Goal: Task Accomplishment & Management: Use online tool/utility

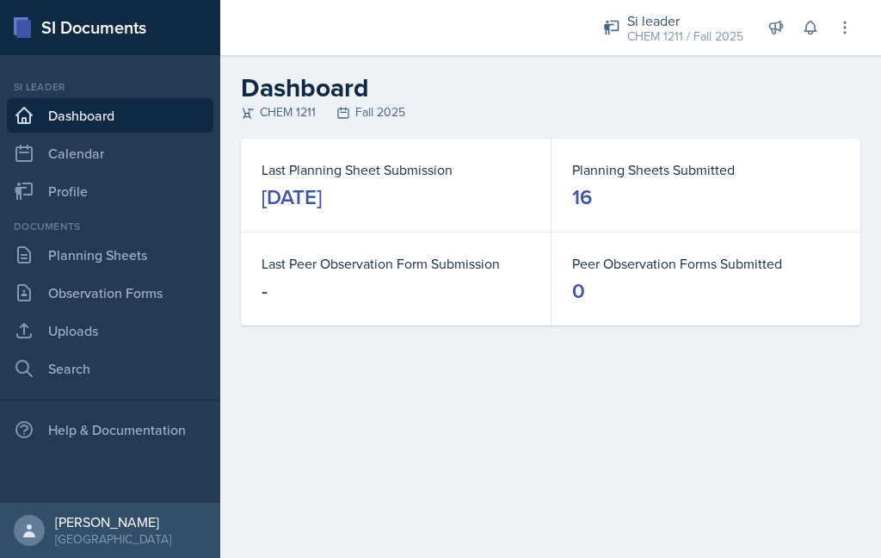
click at [164, 250] on link "Planning Sheets" at bounding box center [110, 254] width 207 height 34
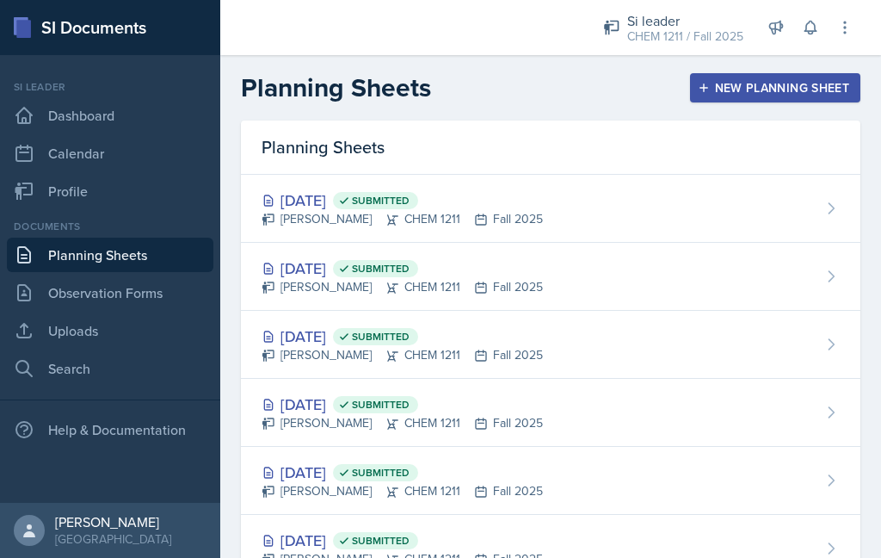
click at [552, 205] on div "[DATE] Submitted [PERSON_NAME] CHEM 1211 Fall 2025" at bounding box center [551, 209] width 620 height 68
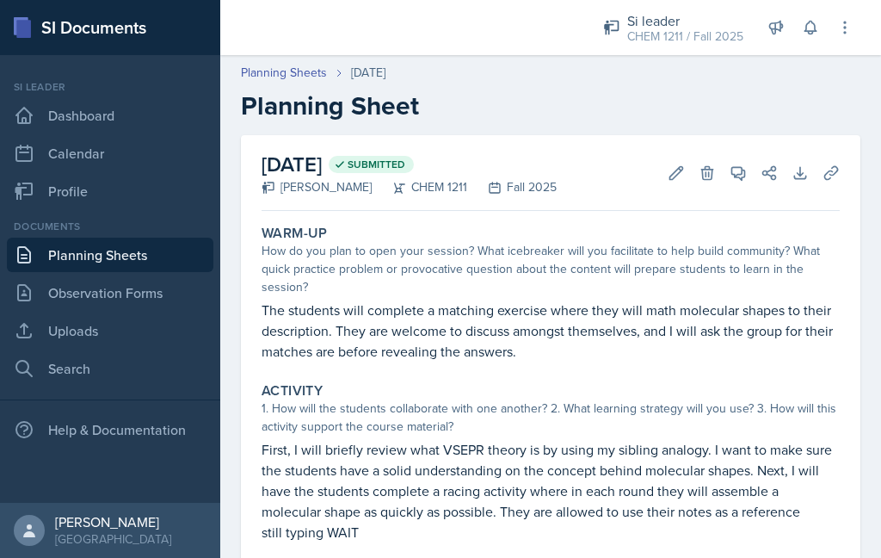
click at [669, 170] on icon at bounding box center [676, 172] width 17 height 17
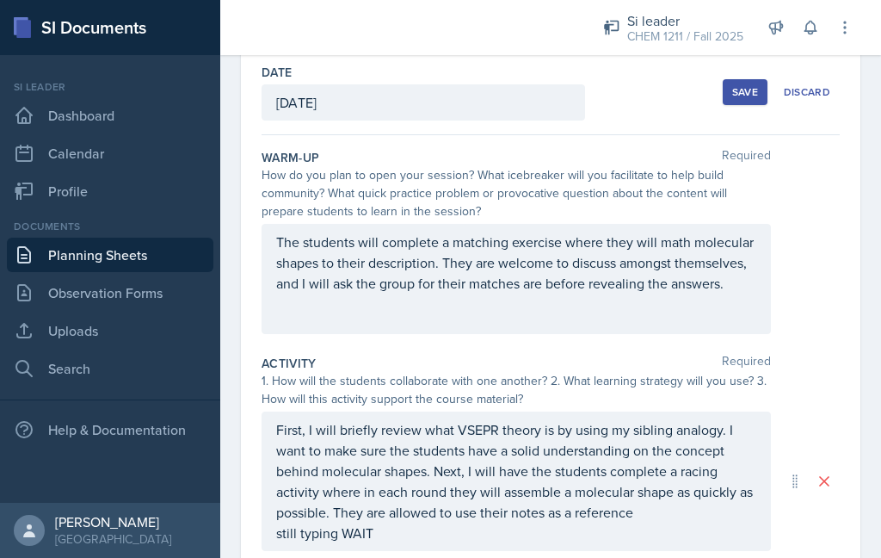
scroll to position [89, 0]
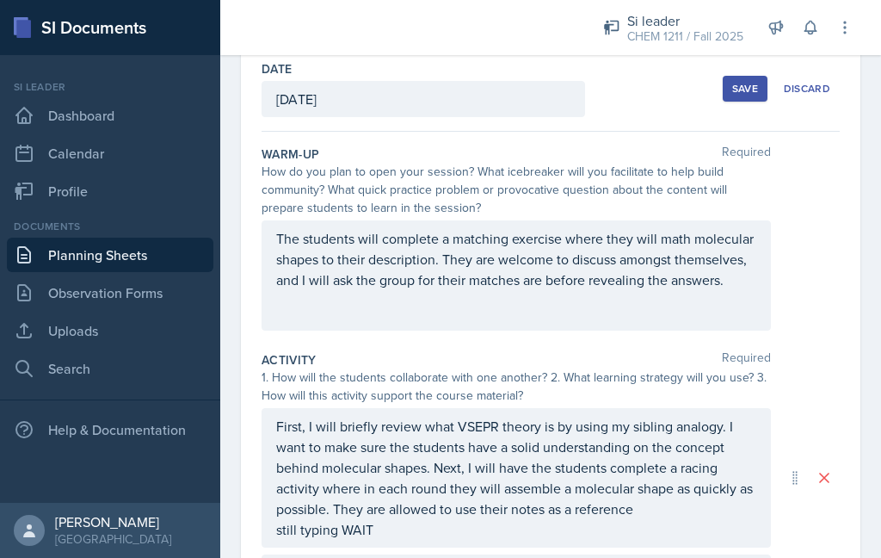
click at [680, 242] on div "The students will complete a matching exercise where they will math molecular s…" at bounding box center [516, 275] width 509 height 110
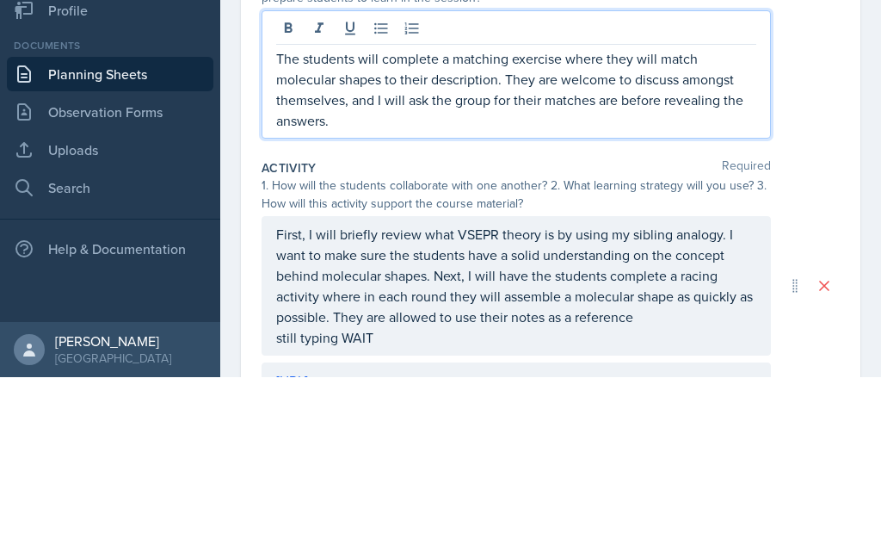
scroll to position [145, 0]
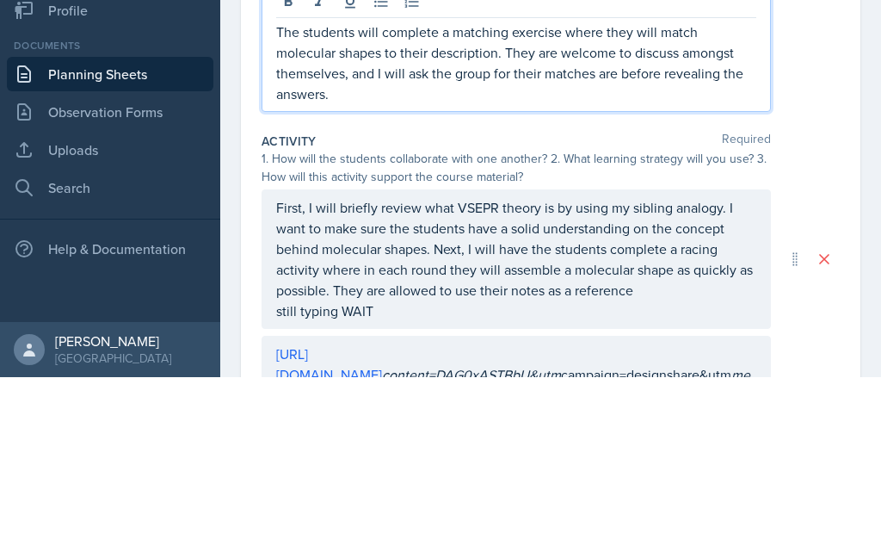
click at [494, 202] on p "The students will complete a matching exercise where they will match molecular …" at bounding box center [516, 243] width 480 height 83
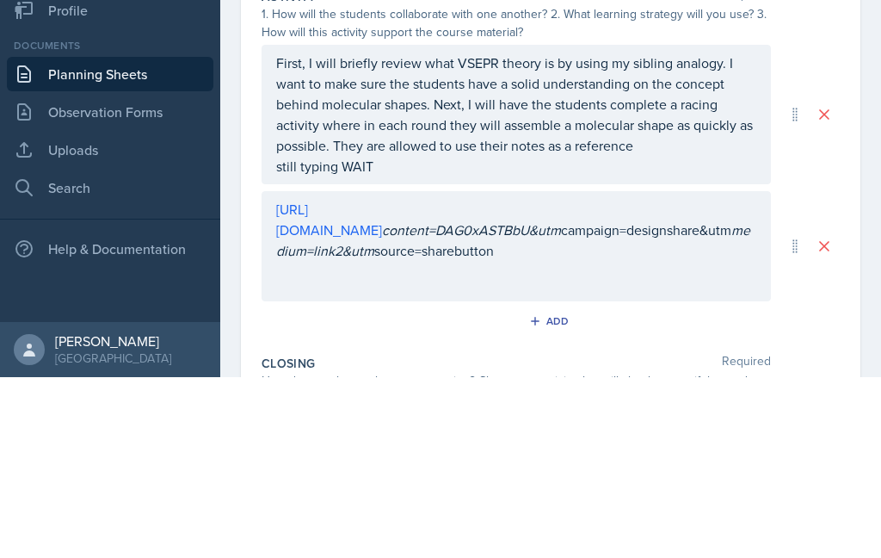
scroll to position [299, 0]
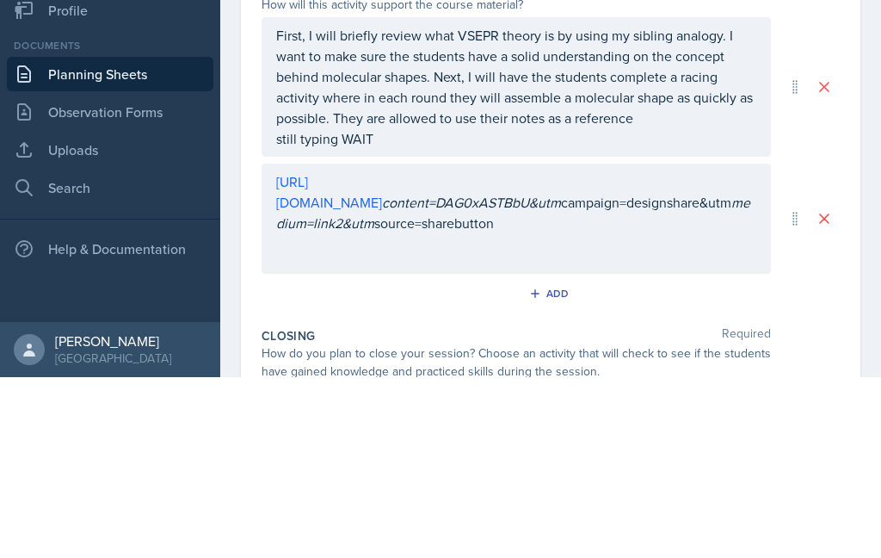
click at [333, 206] on p "First, I will briefly review what VSEPR theory is by using my sibling analogy. …" at bounding box center [516, 257] width 480 height 103
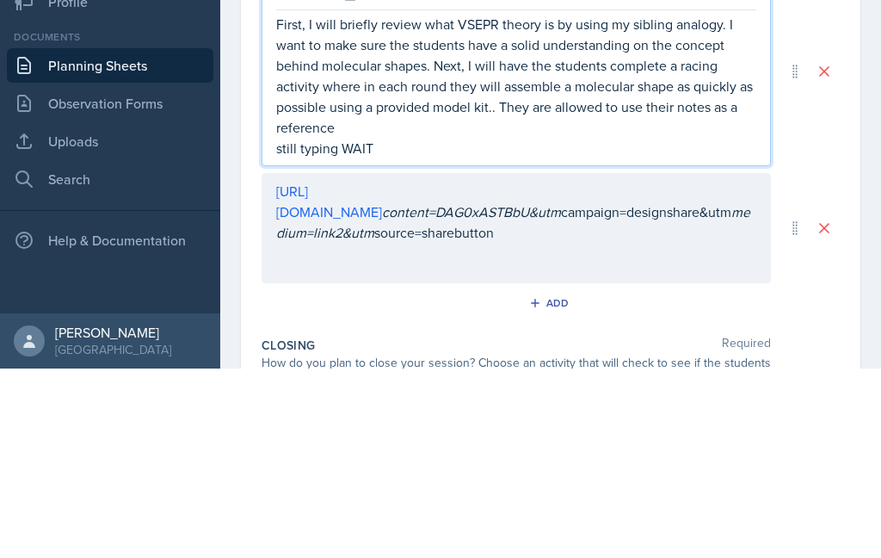
scroll to position [338, 0]
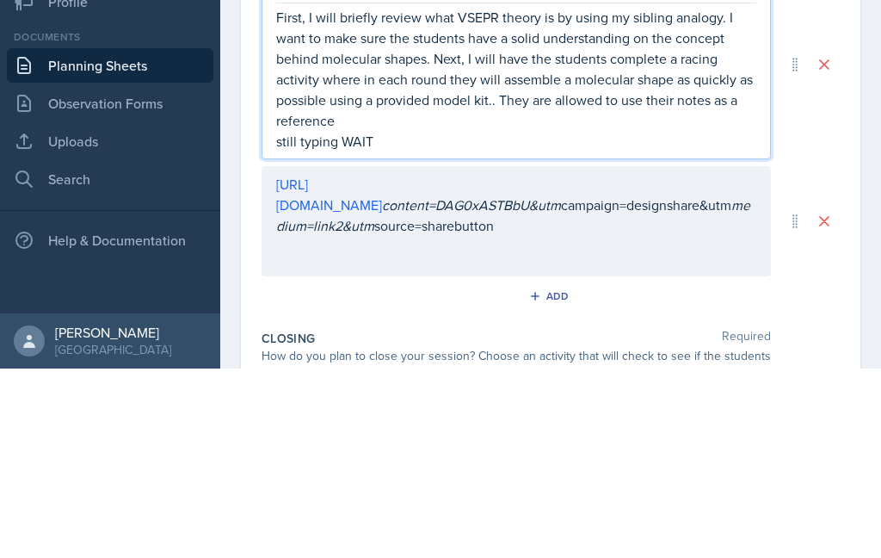
click at [353, 196] on p "First, I will briefly review what VSEPR theory is by using my sibling analogy. …" at bounding box center [516, 258] width 480 height 124
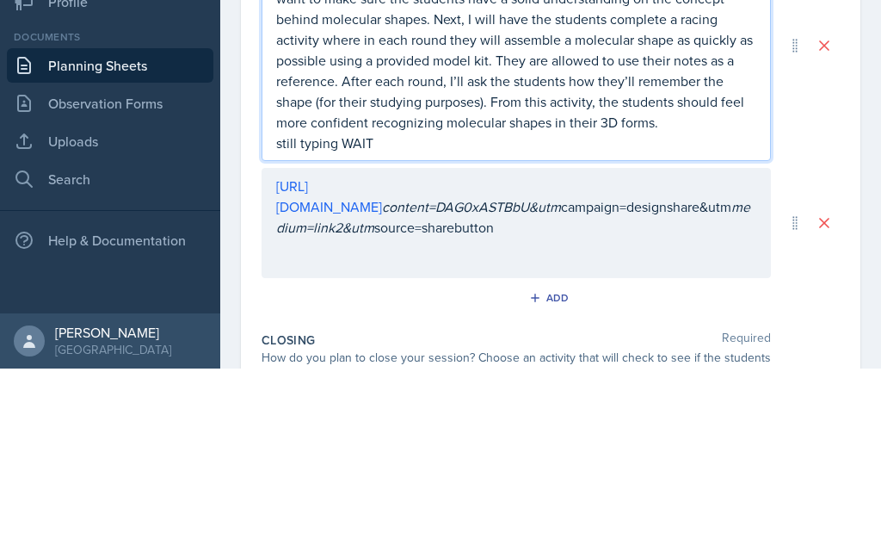
scroll to position [415, 0]
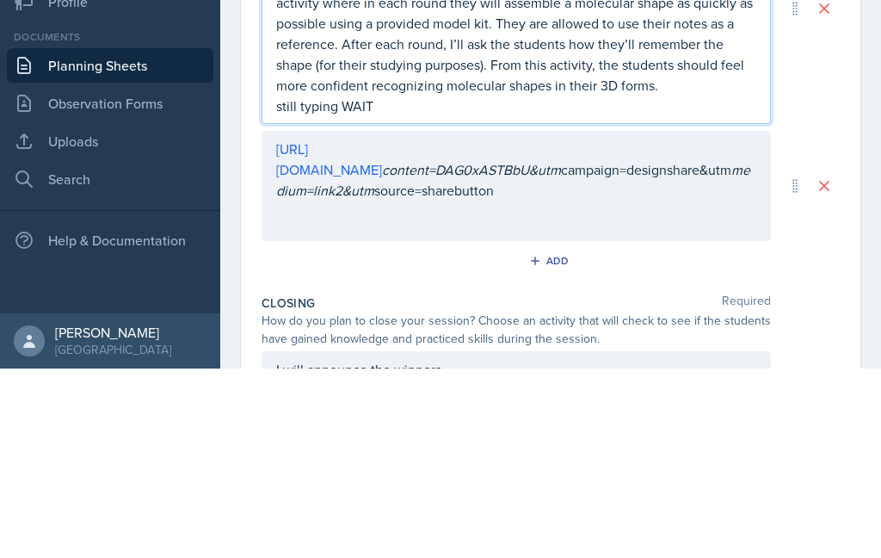
click at [627, 120] on p "First, I will briefly review what VSEPR theory is by using my sibling analogy. …" at bounding box center [516, 202] width 480 height 165
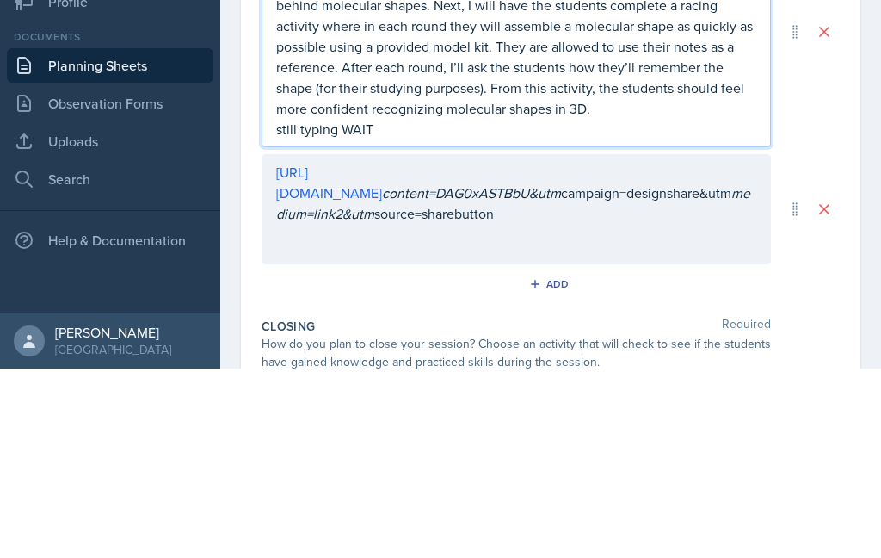
scroll to position [390, 0]
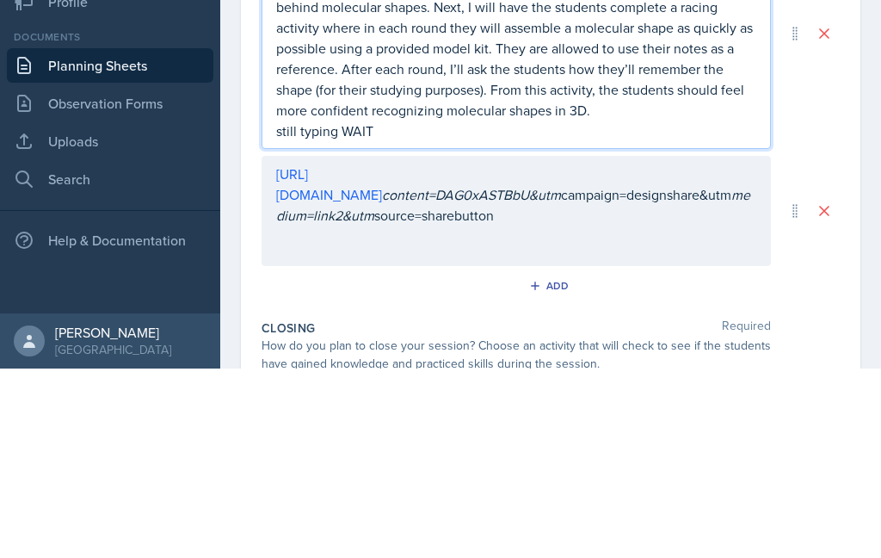
click at [637, 145] on p "First, I will briefly review what VSEPR theory is by using my sibling analogy. …" at bounding box center [516, 227] width 480 height 165
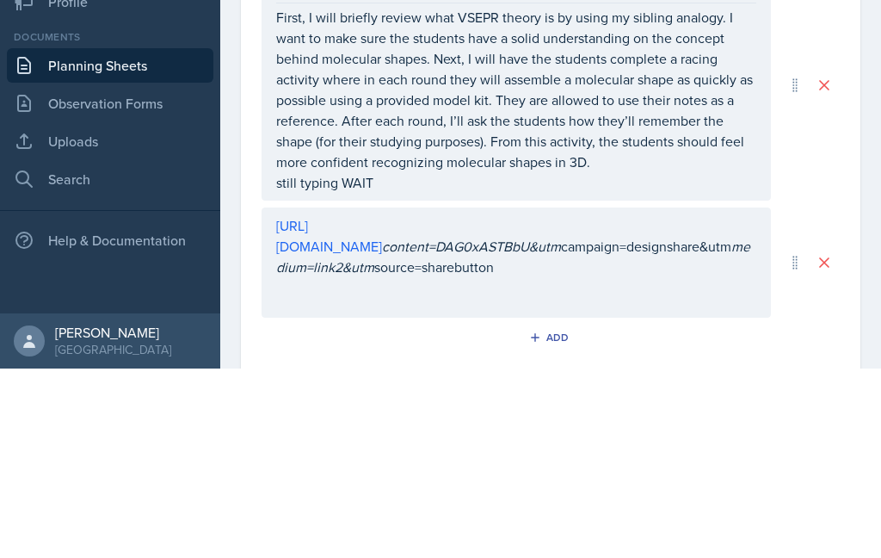
scroll to position [69, 0]
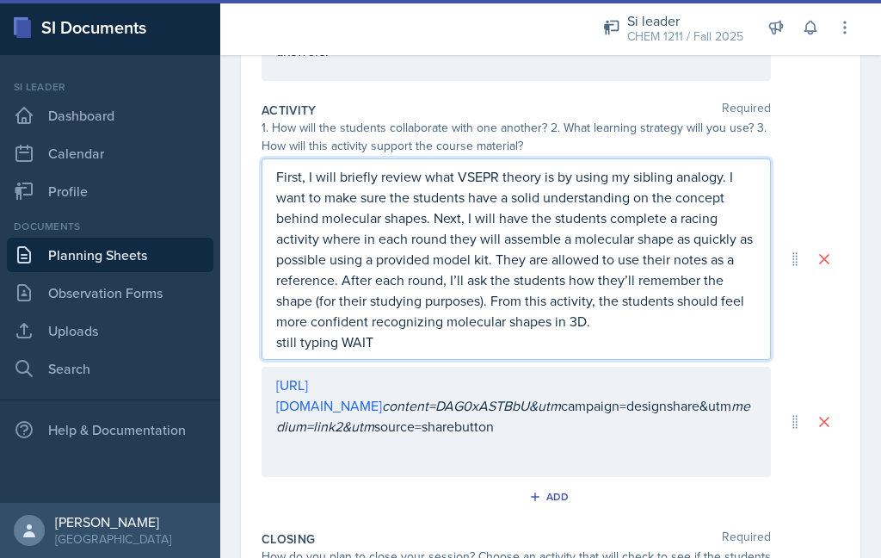
click at [557, 530] on div "Closing Required" at bounding box center [551, 538] width 578 height 17
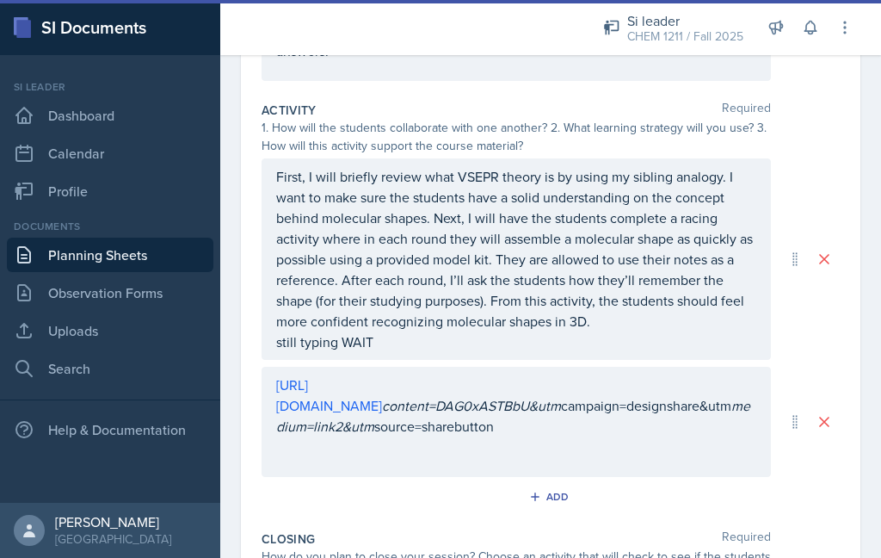
click at [549, 490] on div "Add" at bounding box center [551, 497] width 37 height 14
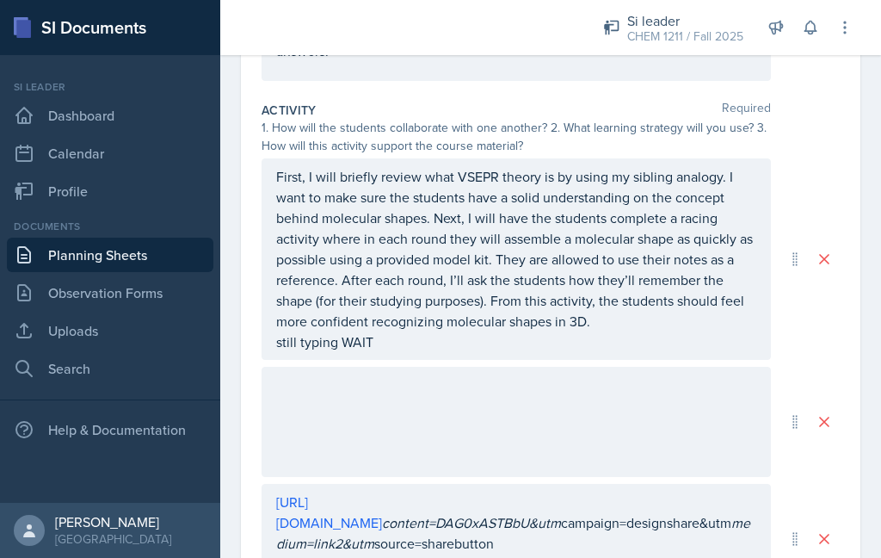
click at [409, 367] on div at bounding box center [516, 422] width 509 height 110
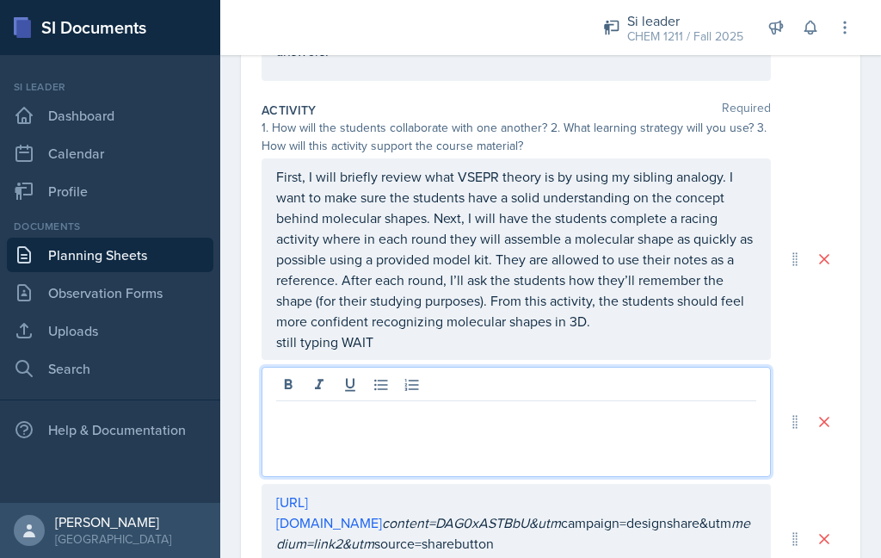
click at [416, 367] on div at bounding box center [516, 422] width 509 height 110
click at [393, 367] on div at bounding box center [516, 422] width 509 height 110
click at [398, 367] on div at bounding box center [516, 422] width 509 height 110
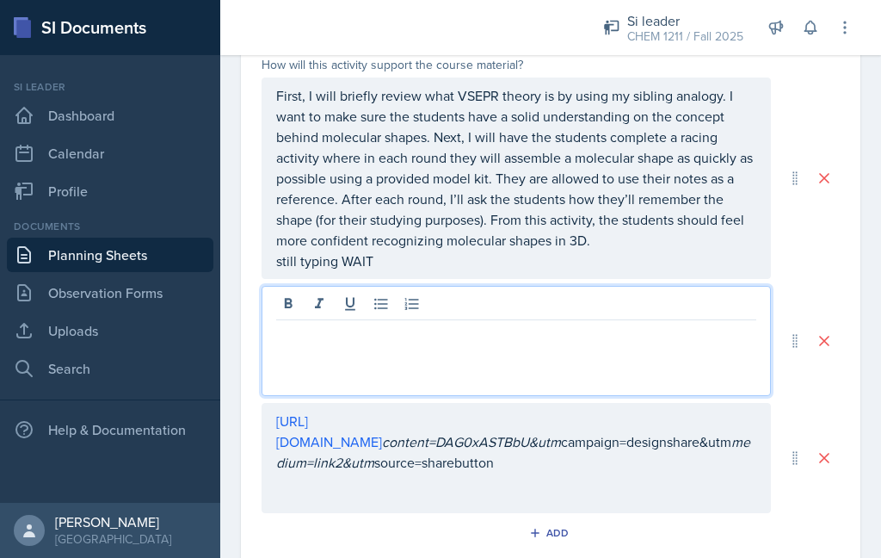
scroll to position [434, 0]
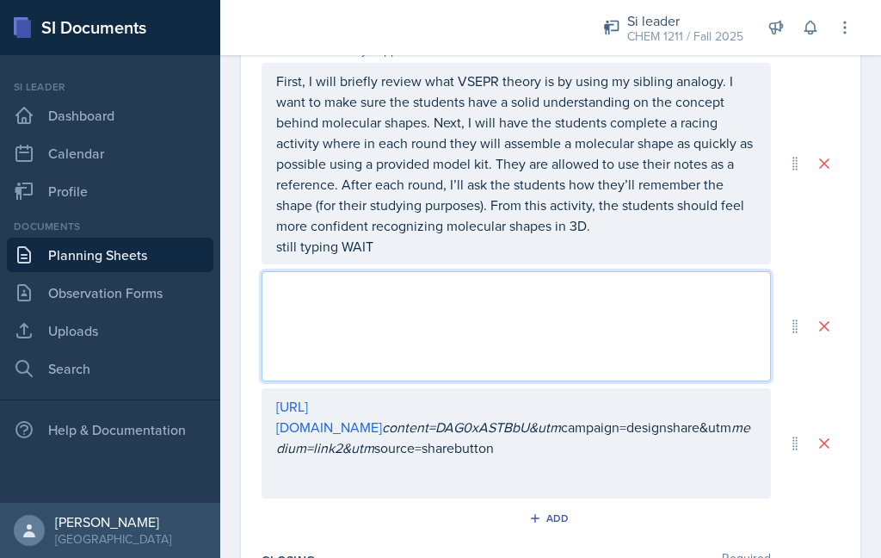
click at [441, 407] on p "[URL][DOMAIN_NAME] content=DAG0xASTBbU&utm campaign=designshare&utm medium=link…" at bounding box center [516, 427] width 480 height 62
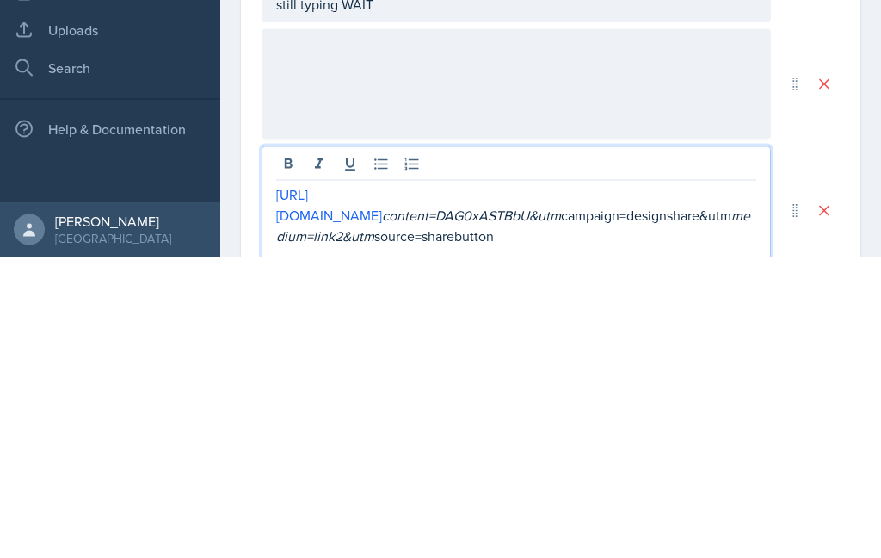
scroll to position [363, 0]
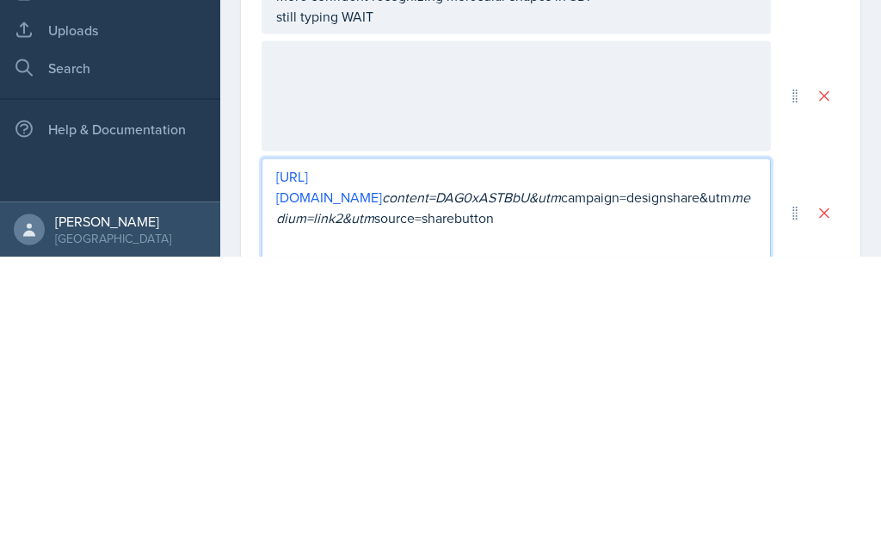
click at [460, 342] on div at bounding box center [516, 397] width 509 height 110
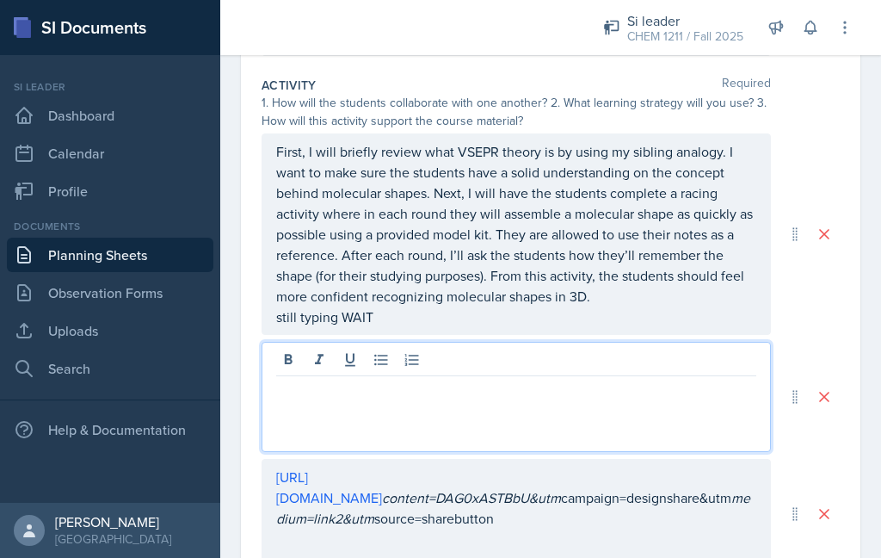
click at [386, 342] on div at bounding box center [516, 397] width 509 height 110
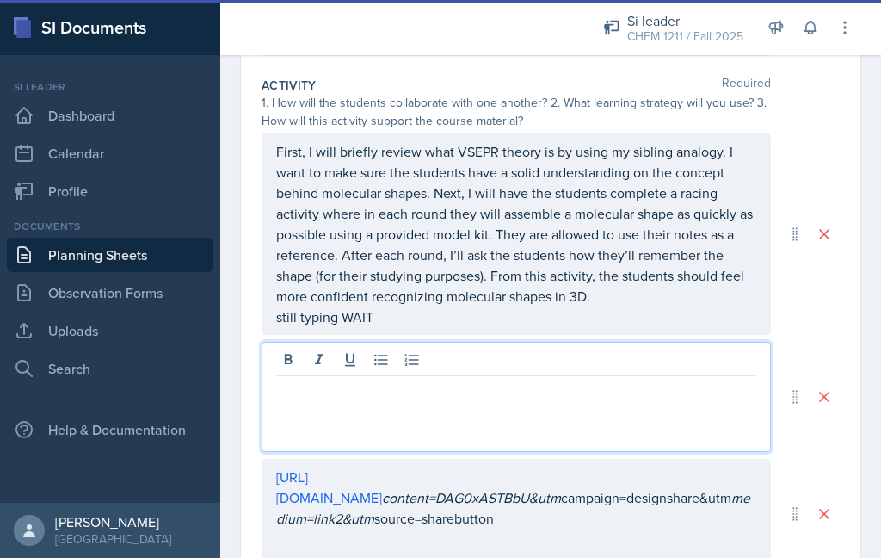
click at [407, 351] on icon at bounding box center [412, 359] width 17 height 17
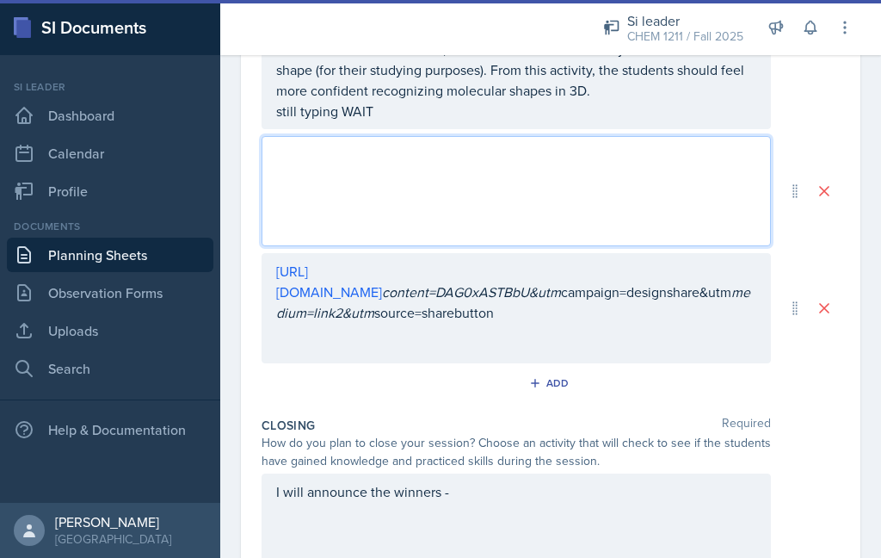
scroll to position [571, 0]
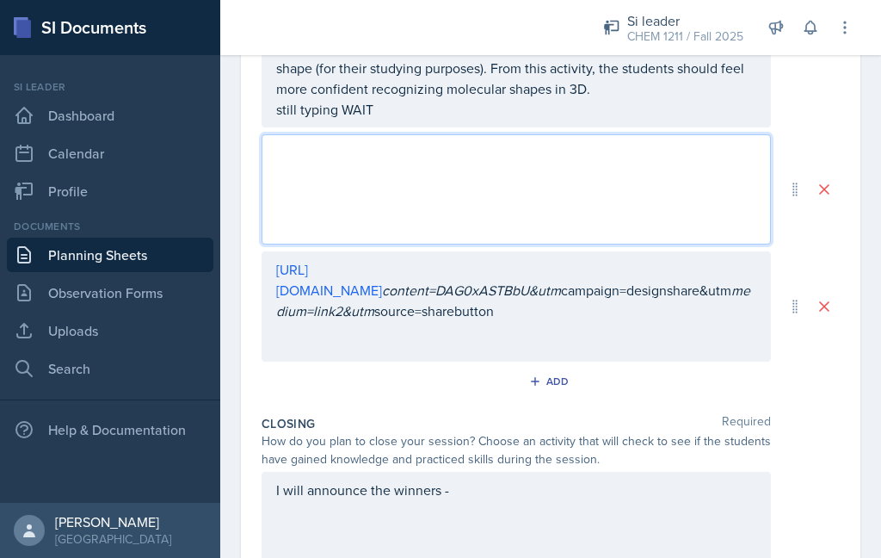
click at [362, 134] on div at bounding box center [516, 189] width 509 height 110
click at [492, 172] on p at bounding box center [516, 182] width 480 height 21
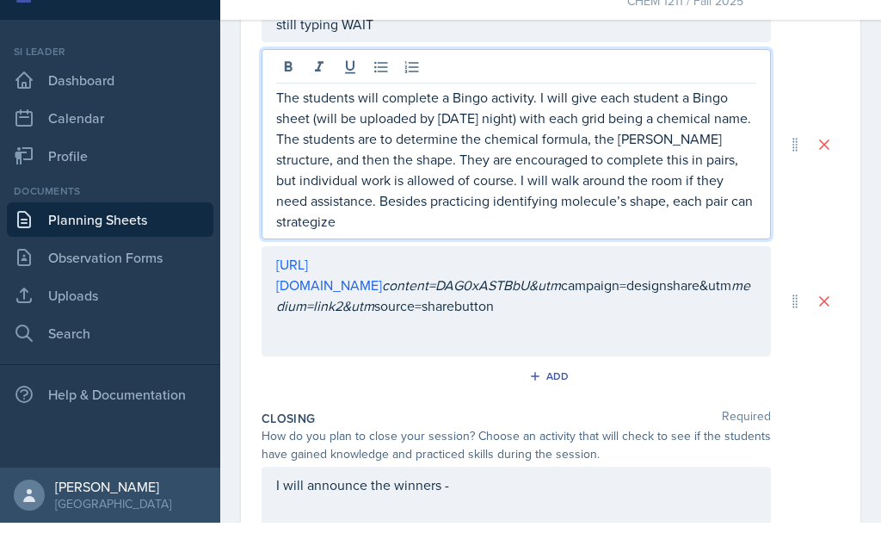
scroll to position [635, 0]
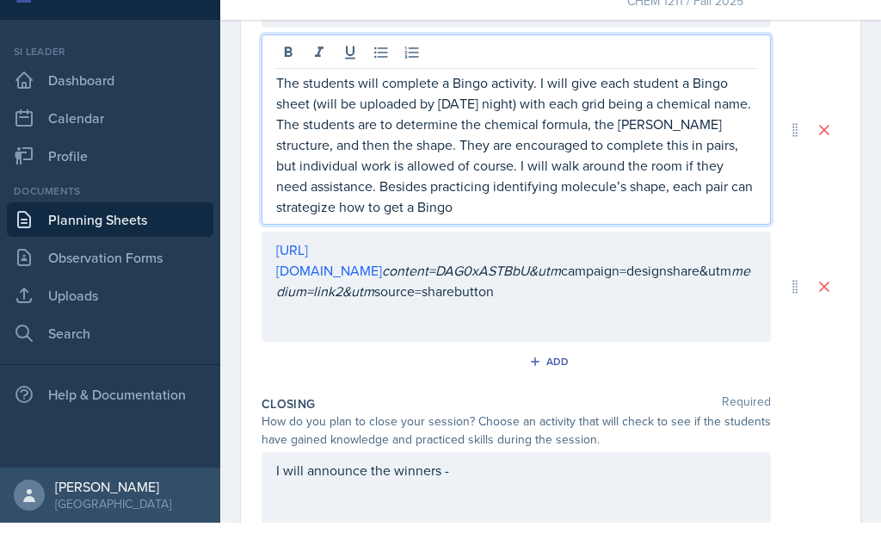
click at [521, 110] on p "The students will complete a Bingo activity. I will give each student a Bingo s…" at bounding box center [516, 180] width 480 height 145
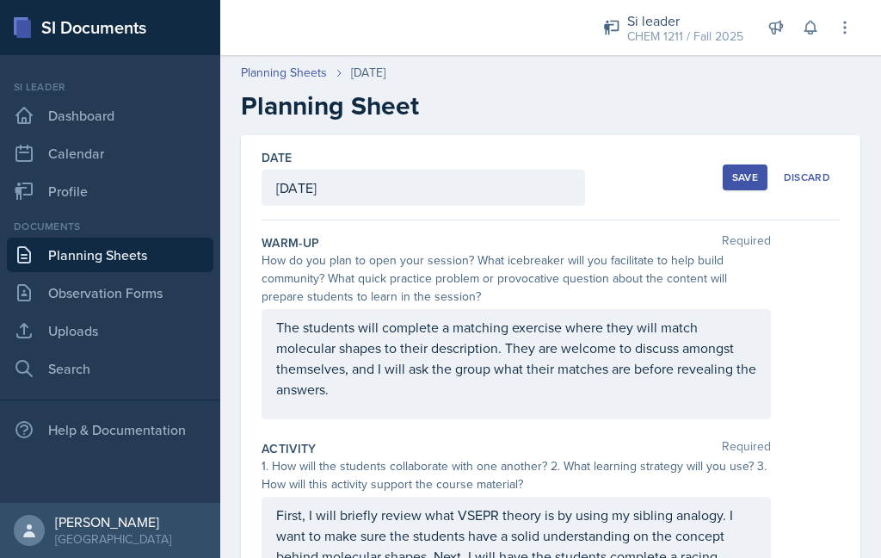
scroll to position [0, 0]
click at [750, 170] on div "Save" at bounding box center [745, 177] width 26 height 14
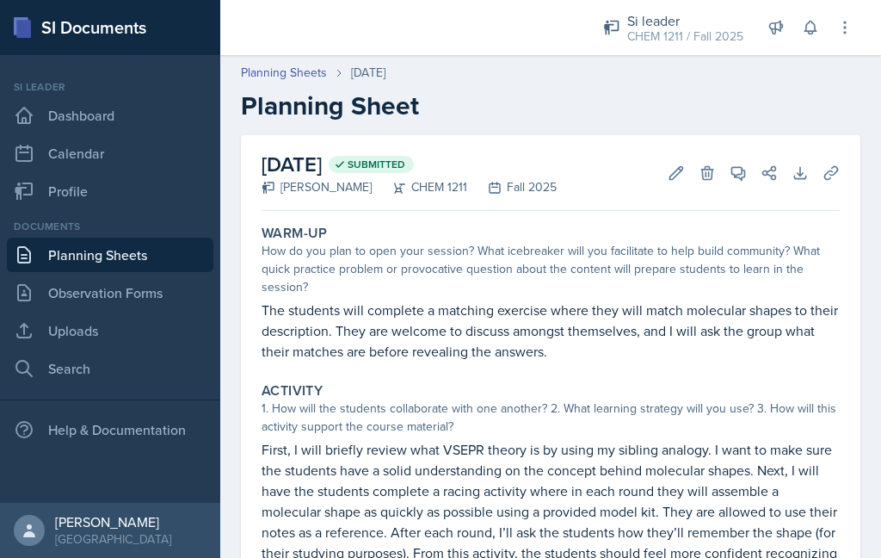
click at [682, 164] on icon at bounding box center [676, 172] width 17 height 17
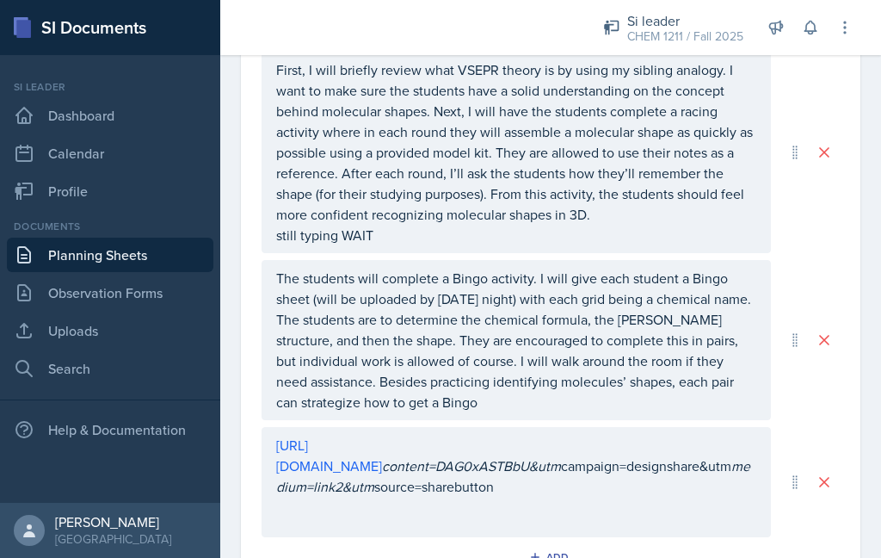
scroll to position [446, 0]
click at [492, 340] on p "The students will complete a Bingo activity. I will give each student a Bingo s…" at bounding box center [516, 339] width 480 height 145
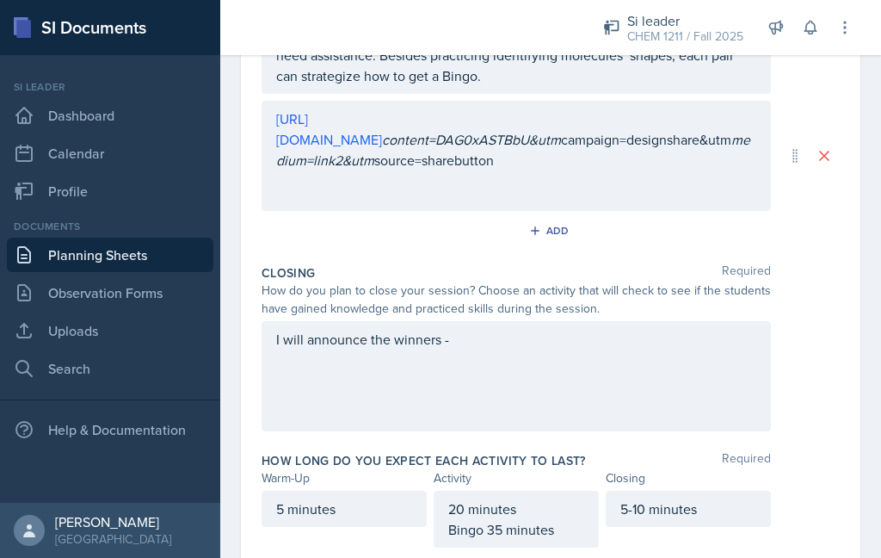
scroll to position [769, 0]
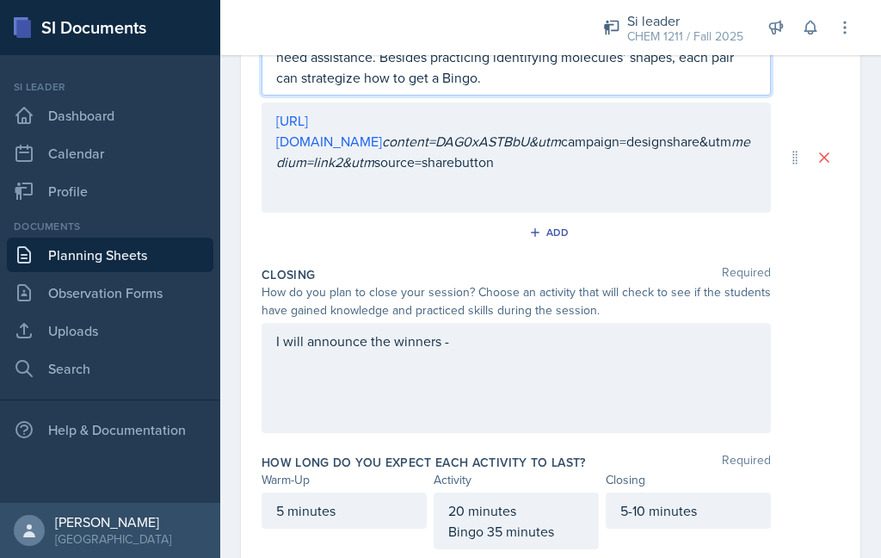
click at [486, 323] on div "I will announce the winners -" at bounding box center [516, 378] width 509 height 110
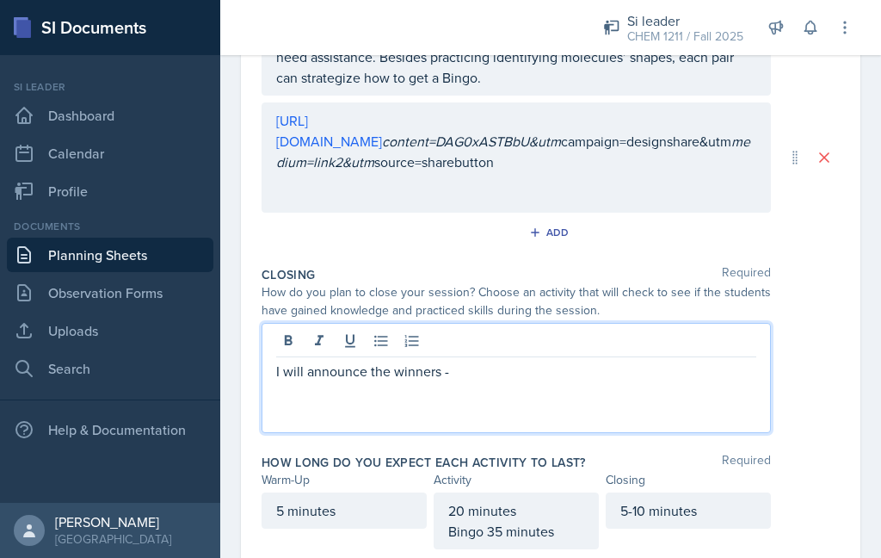
click at [487, 361] on p "I will announce the winners -" at bounding box center [516, 371] width 480 height 21
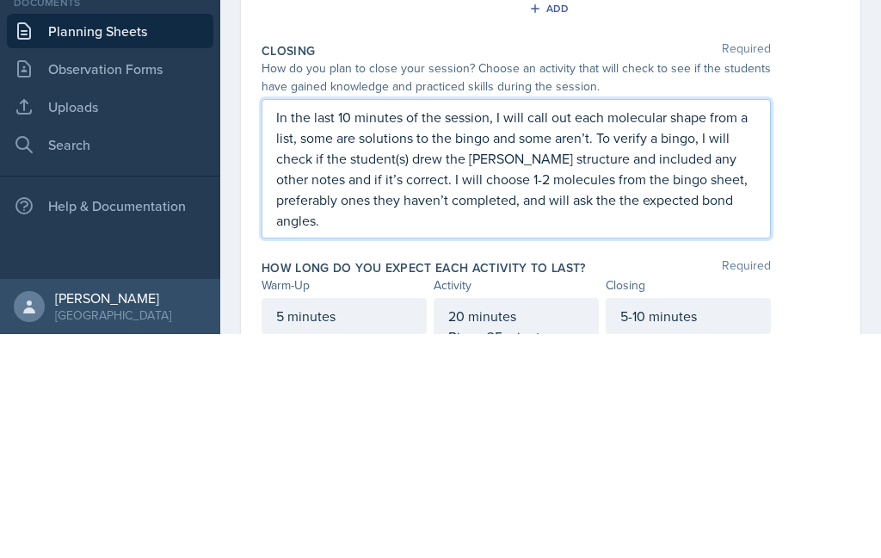
click at [723, 330] on p "In the last 10 minutes of the session, I will call out each molecular shape fro…" at bounding box center [516, 392] width 480 height 124
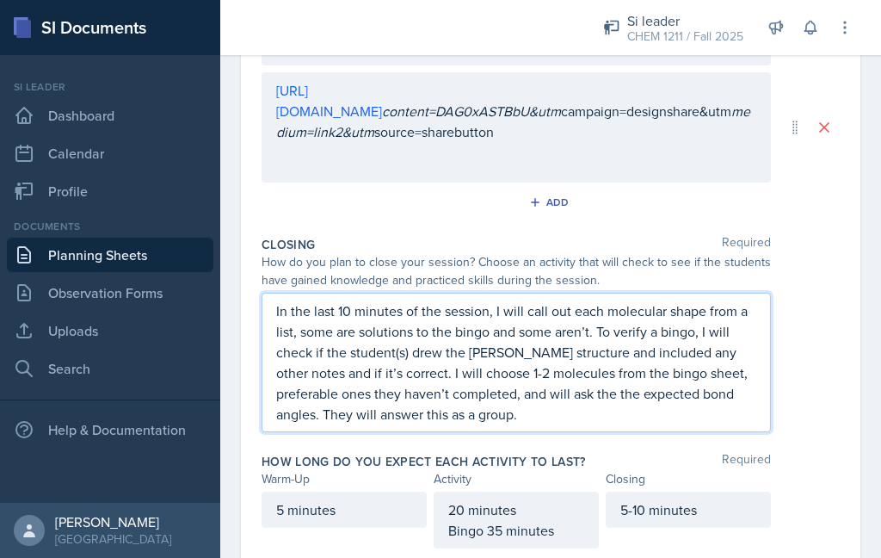
scroll to position [799, 0]
click at [501, 492] on div "20 minutes Bingo 35 minutes" at bounding box center [516, 520] width 165 height 57
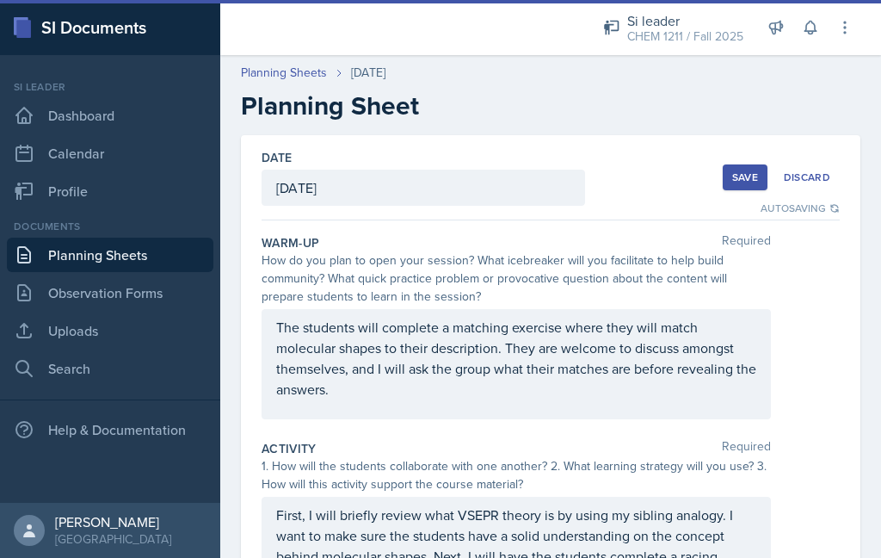
scroll to position [-1, 0]
click at [743, 164] on button "Save" at bounding box center [745, 177] width 45 height 26
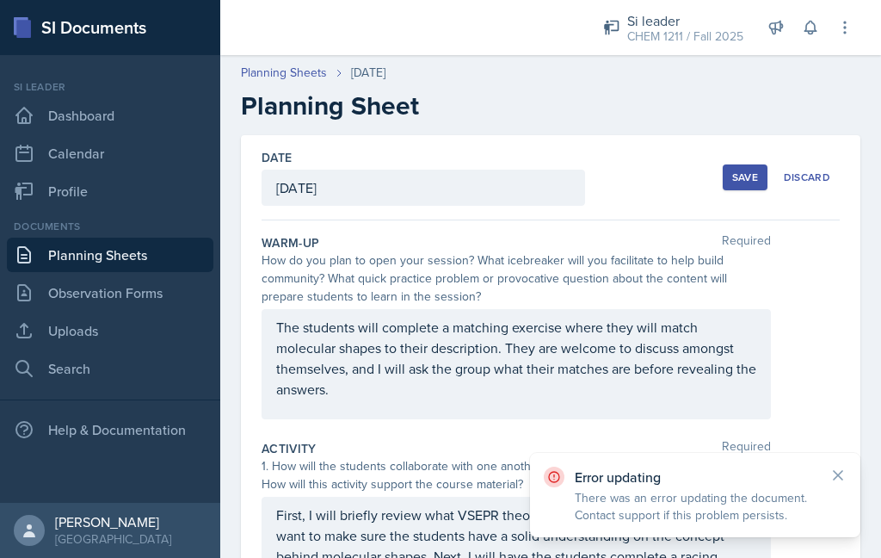
click at [840, 466] on icon at bounding box center [838, 474] width 17 height 17
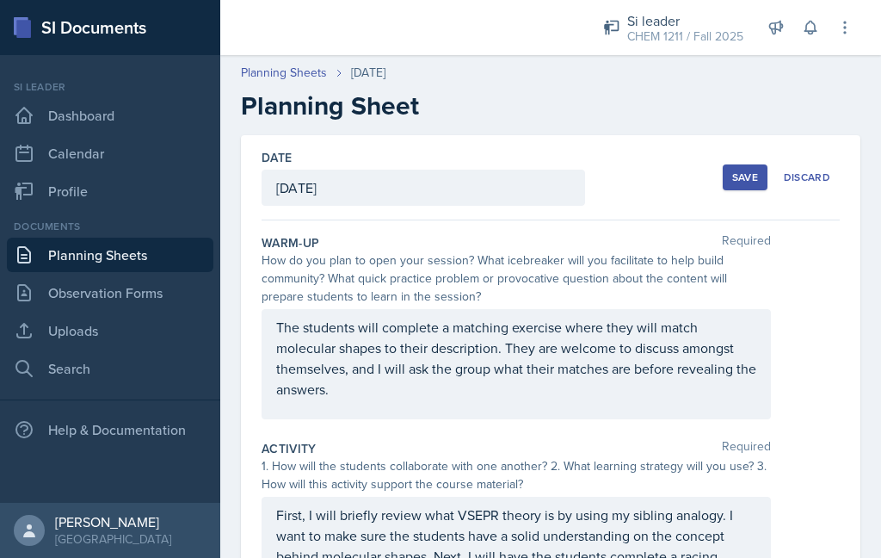
click at [729, 164] on button "Save" at bounding box center [745, 177] width 45 height 26
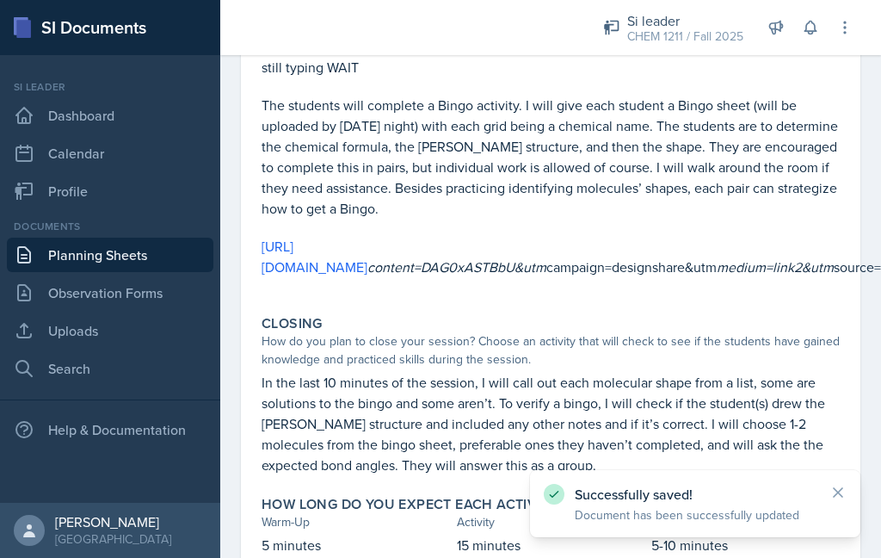
scroll to position [527, 0]
